Goal: Download file/media

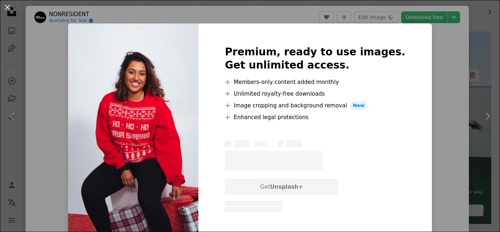
scroll to position [26, 0]
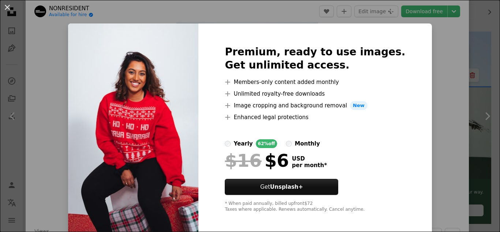
click at [437, 102] on div "An X shape Premium, ready to use images. Get unlimited access. A plus sign Memb…" at bounding box center [250, 116] width 500 height 232
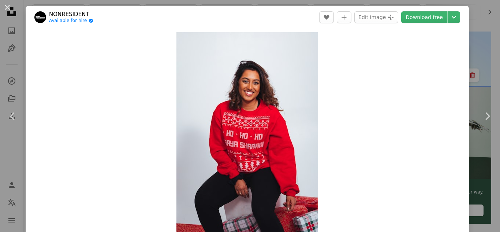
click at [486, 37] on div "An X shape Chevron left Chevron right NONRESIDENT Available for hire A checkmar…" at bounding box center [250, 116] width 500 height 232
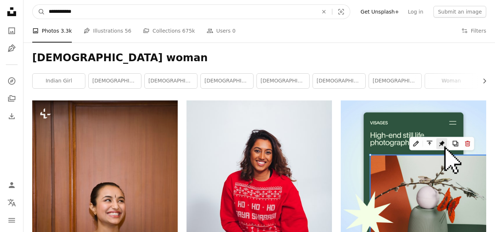
drag, startPoint x: 101, startPoint y: 9, endPoint x: 0, endPoint y: 16, distance: 101.3
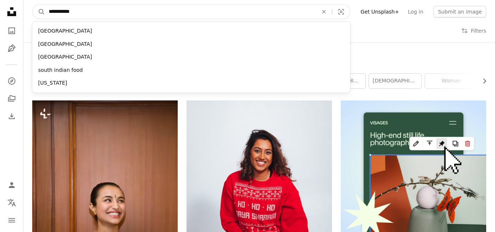
type input "**********"
click at [33, 5] on button "A magnifying glass" at bounding box center [39, 12] width 12 height 14
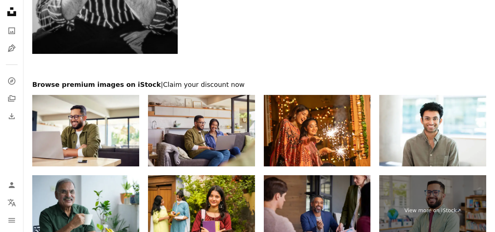
scroll to position [1470, 0]
